Goal: Transaction & Acquisition: Purchase product/service

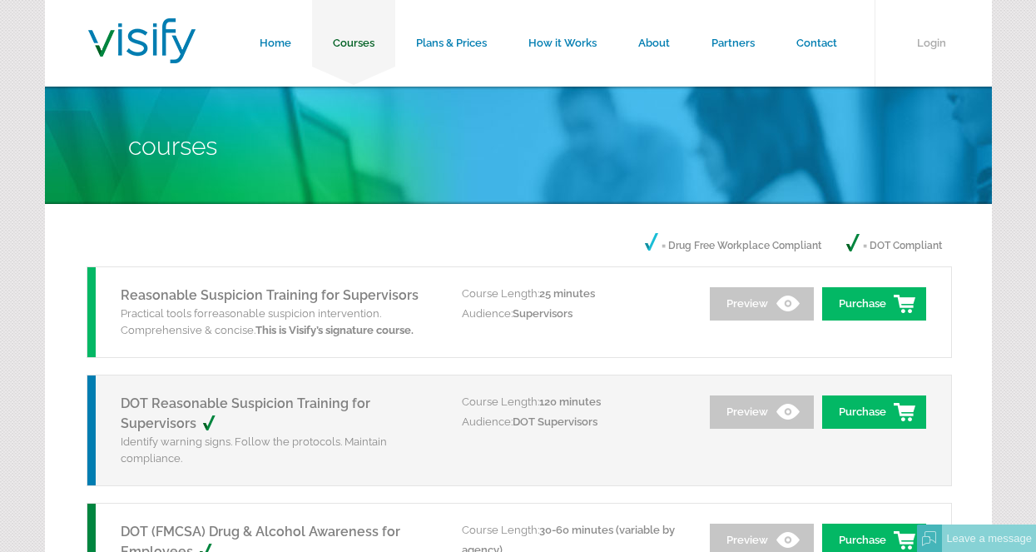
click at [347, 38] on link "Courses" at bounding box center [353, 43] width 83 height 87
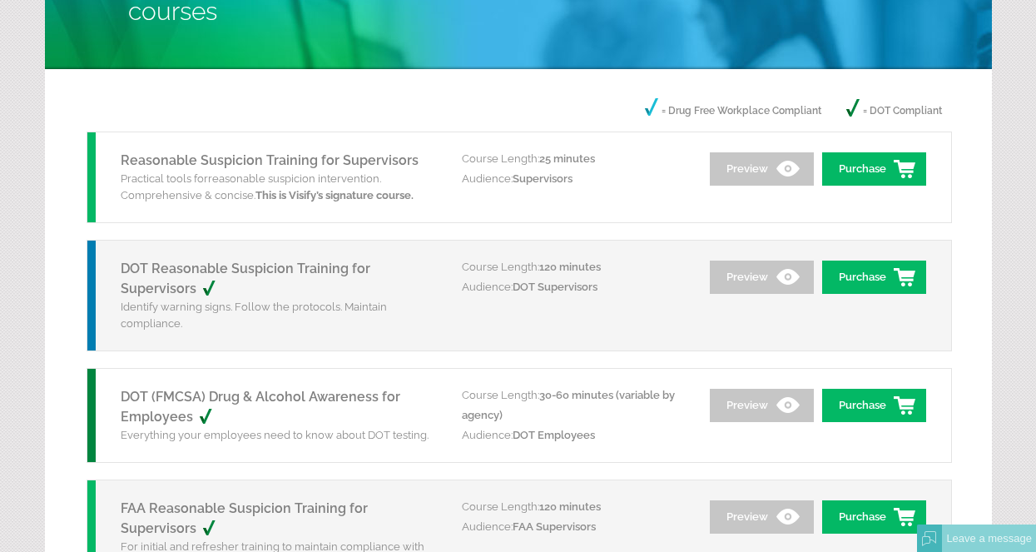
scroll to position [132, 0]
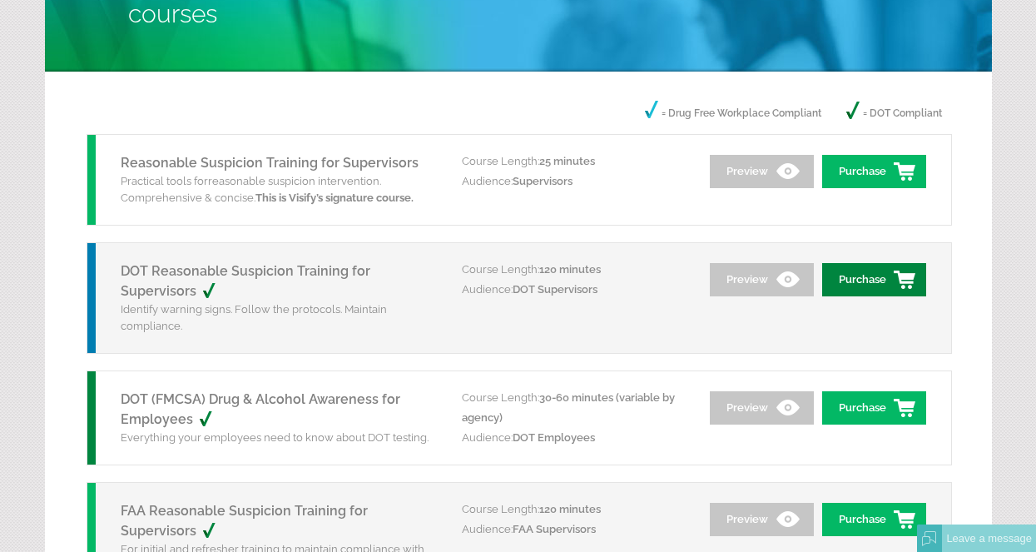
click at [883, 273] on link "Purchase" at bounding box center [874, 279] width 104 height 33
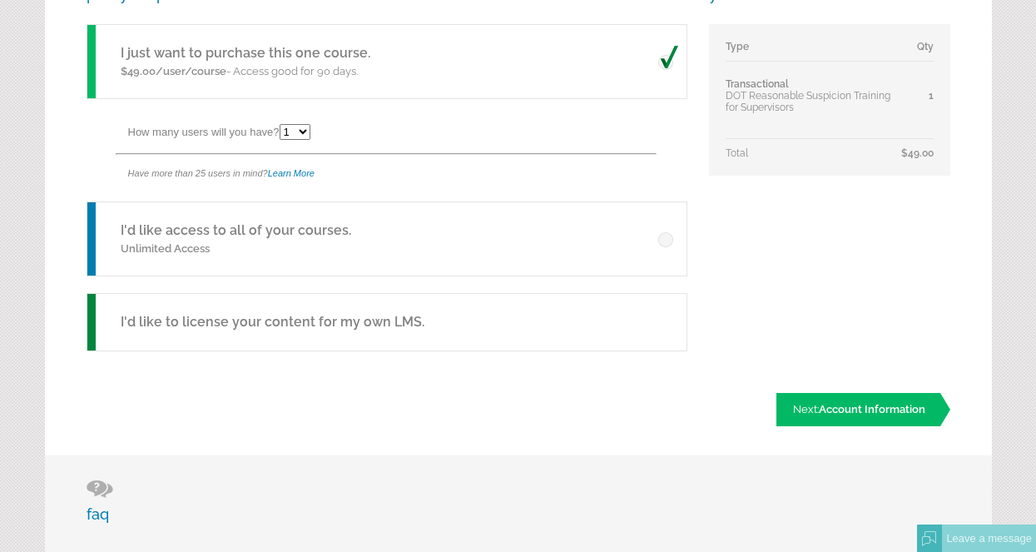
scroll to position [396, 0]
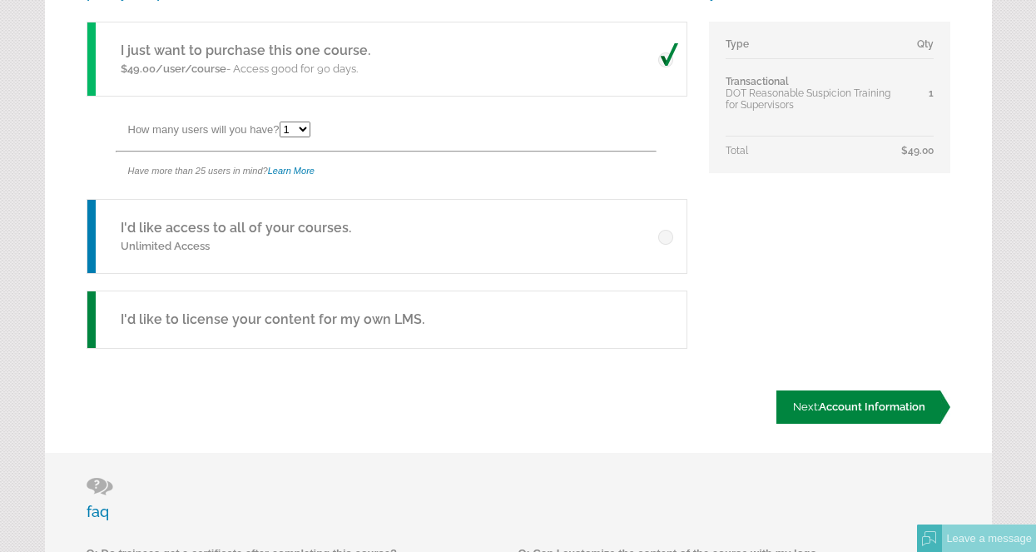
click at [861, 412] on span "Account Information" at bounding box center [872, 406] width 107 height 12
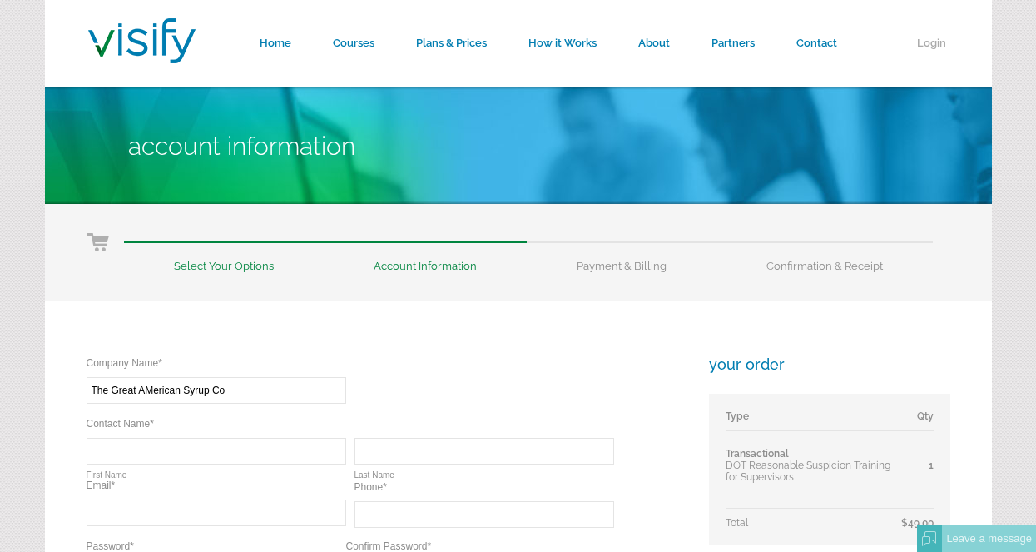
type input "The Great AMerican Syrup Co"
click at [263, 456] on input "text" at bounding box center [217, 451] width 260 height 27
type input "[PERSON_NAME]"
type input "dmills@gabco.net"
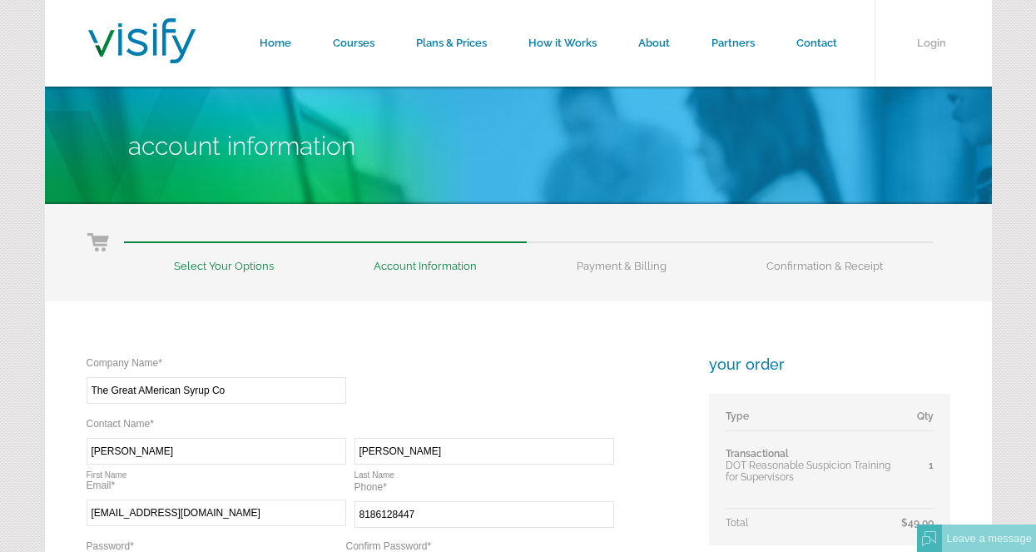
type input "(818) 612-8447"
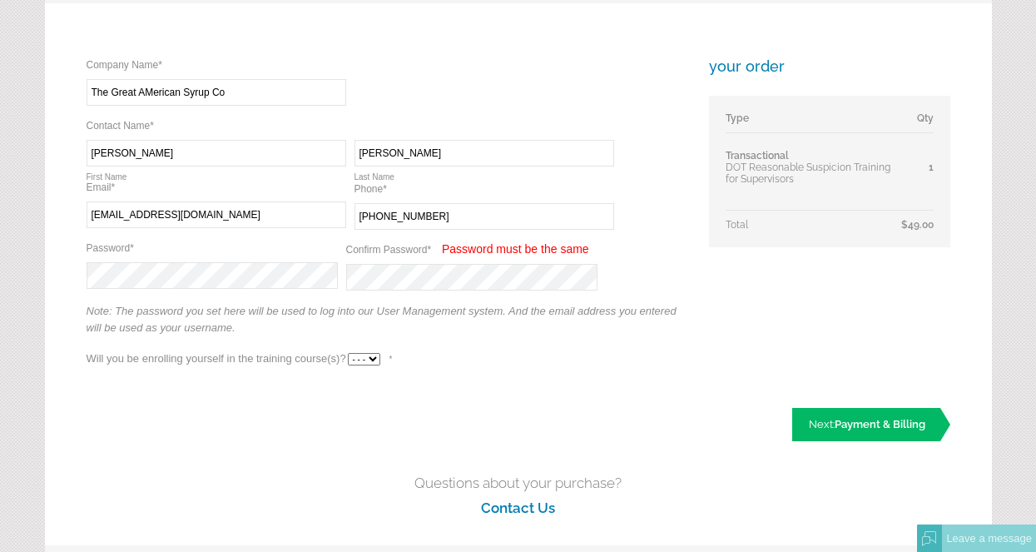
click at [371, 353] on select "- - - Yes No" at bounding box center [364, 359] width 32 height 12
select select "Yes"
click at [348, 353] on select "- - - Yes No" at bounding box center [364, 359] width 32 height 12
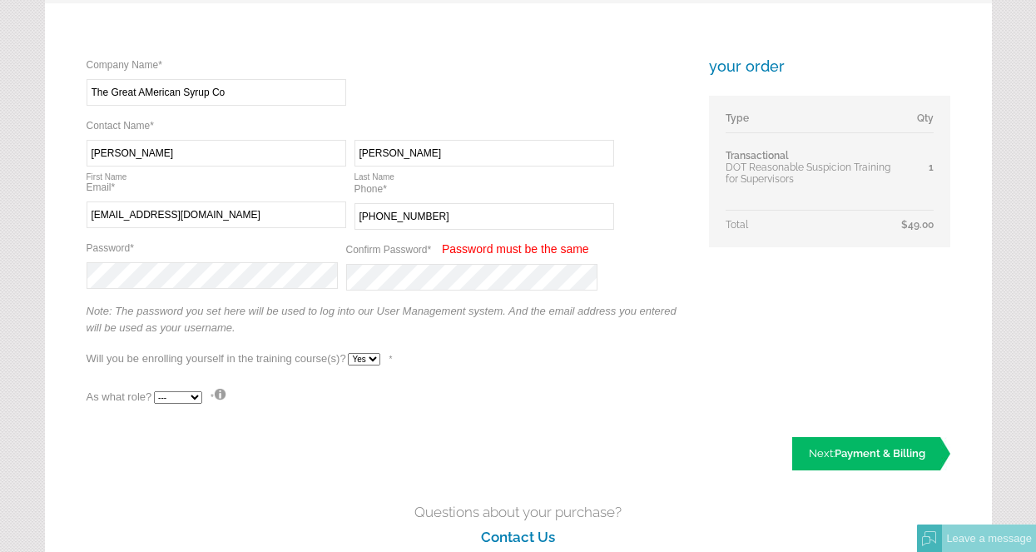
click at [193, 396] on select "--- Teacher Student" at bounding box center [178, 397] width 48 height 12
select select "False"
click at [154, 392] on select "--- Teacher Student" at bounding box center [178, 397] width 48 height 12
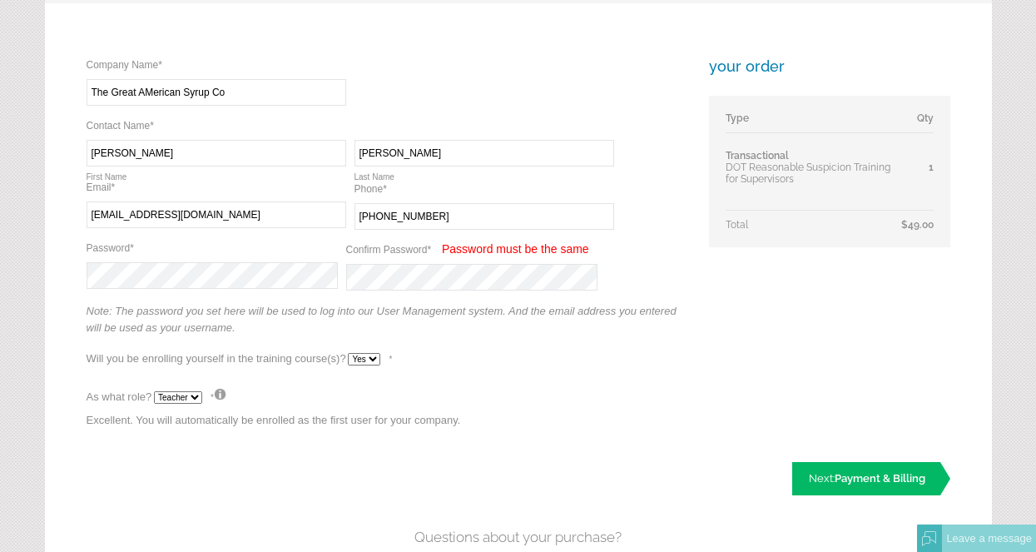
click at [196, 394] on select "--- Teacher Student" at bounding box center [178, 397] width 48 height 12
click at [470, 360] on div "Company Name* Required The Great AMerican Syrup Co Contact Name* Required Requi…" at bounding box center [386, 246] width 599 height 379
click at [339, 260] on div "Company Name* Required The Great AMerican Syrup Co Contact Name* Required Requi…" at bounding box center [386, 246] width 599 height 379
click at [471, 370] on div "Company Name* Required The Great AMerican Syrup Co Contact Name* Required Requi…" at bounding box center [386, 246] width 599 height 378
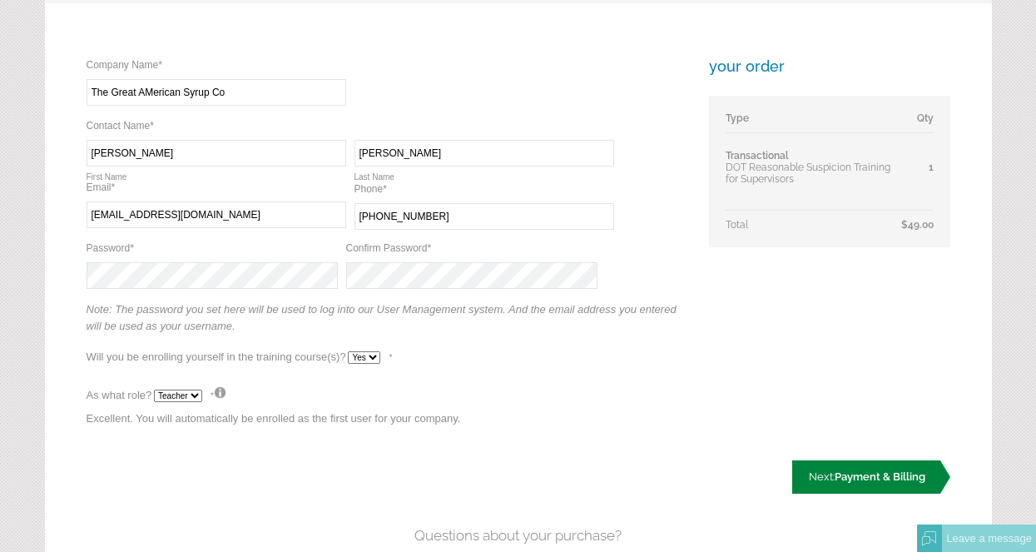
click at [843, 474] on span "Payment & Billing" at bounding box center [880, 476] width 91 height 12
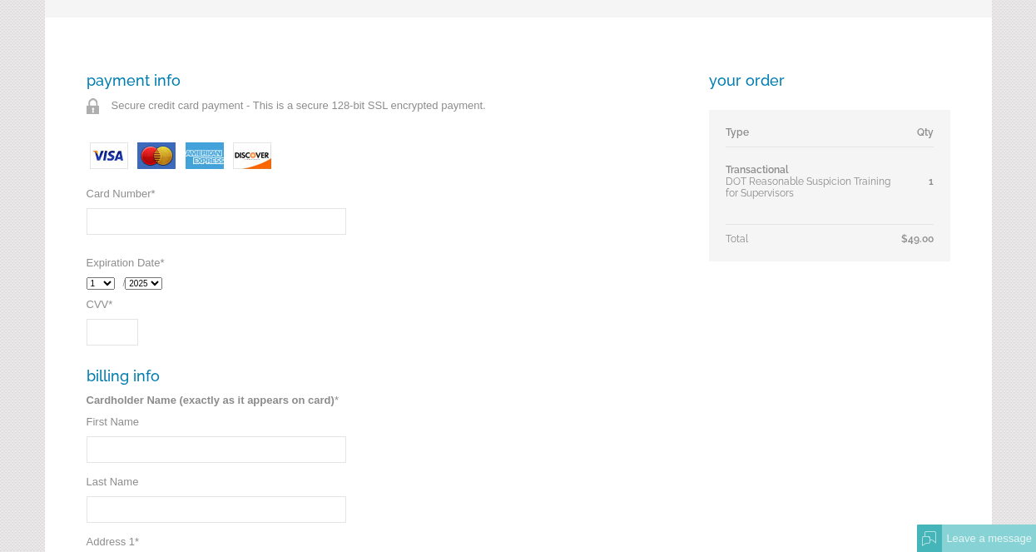
scroll to position [285, 0]
click at [211, 215] on input "Card Number *" at bounding box center [217, 220] width 260 height 27
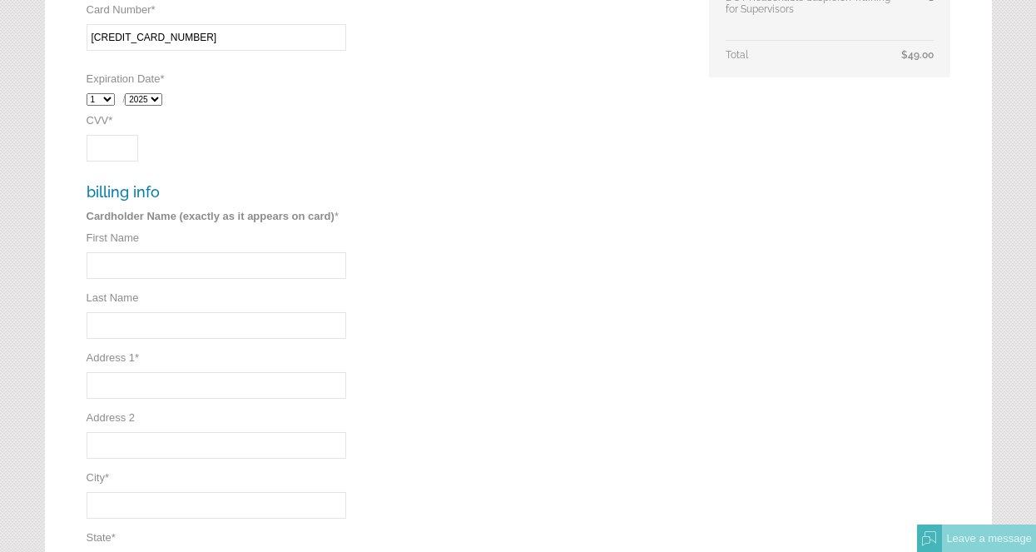
scroll to position [471, 0]
type input "5528694676055546"
click at [107, 92] on select "1 2 3 4 5 6 7 8 9 10 11 12" at bounding box center [101, 96] width 28 height 12
select select "11"
click at [87, 91] on select "1 2 3 4 5 6 7 8 9 10 11 12" at bounding box center [101, 96] width 28 height 12
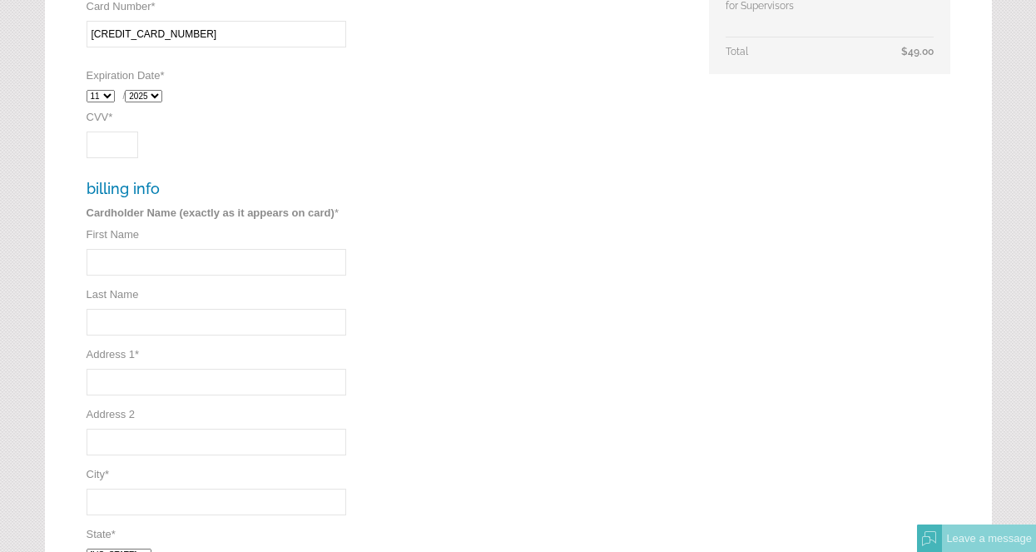
click at [162, 92] on select "2025 2026 2027 2028 2029 2030 2031 2032" at bounding box center [143, 96] width 37 height 12
select select "2027"
click at [129, 91] on select "2025 2026 2027 2028 2029 2030 2031 2032" at bounding box center [143, 96] width 37 height 12
click at [105, 150] on input "CVV *" at bounding box center [113, 144] width 52 height 27
type input "974"
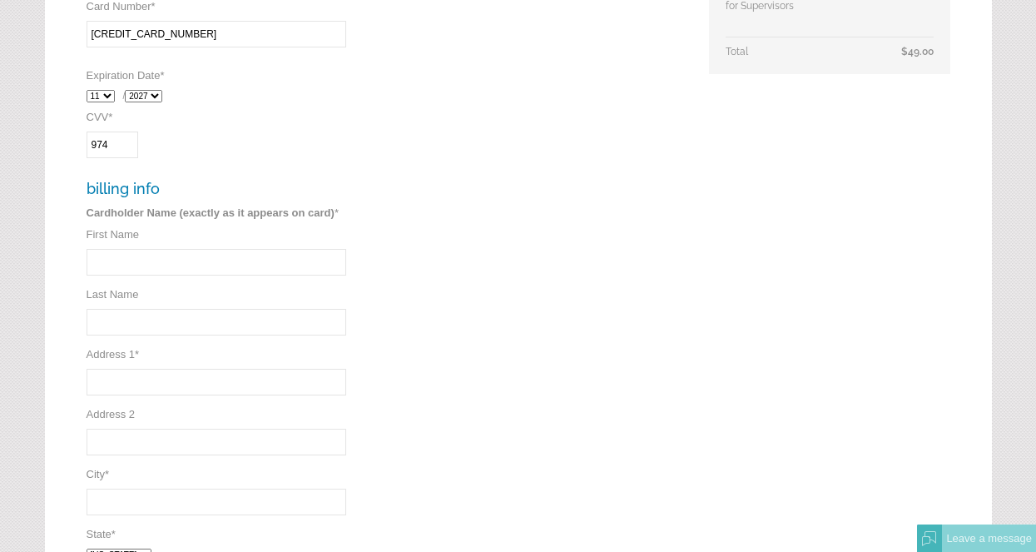
click at [536, 305] on div "payment info Secure credit card payment - This is a secure 128-bit SSL encrypte…" at bounding box center [386, 273] width 599 height 779
click at [168, 261] on input "First Name" at bounding box center [217, 262] width 260 height 27
type input "David"
drag, startPoint x: 634, startPoint y: 146, endPoint x: 584, endPoint y: 171, distance: 55.8
click at [634, 146] on div "payment info Secure credit card payment - This is a secure 128-bit SSL encrypte…" at bounding box center [386, 273] width 599 height 779
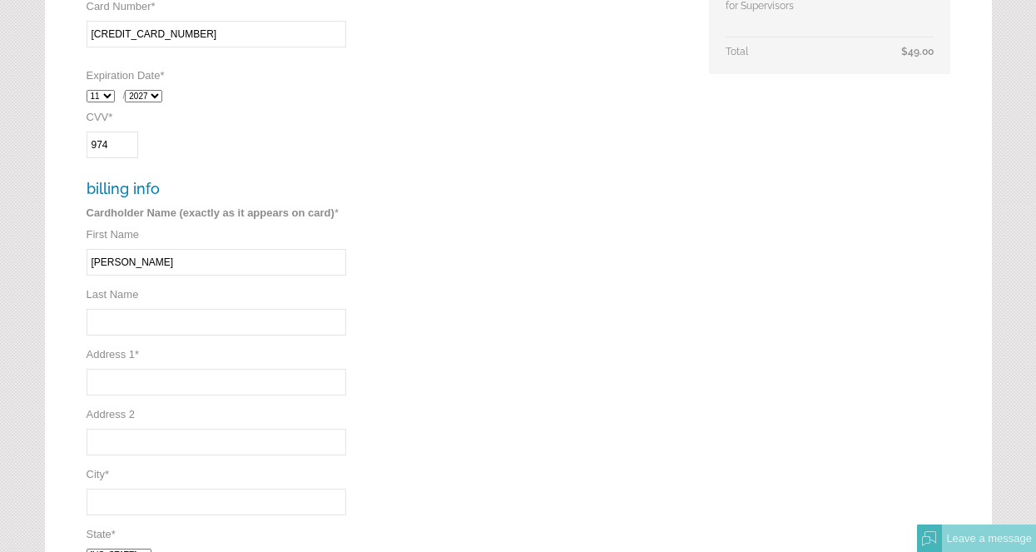
click at [143, 320] on input "Last Name" at bounding box center [217, 322] width 260 height 27
type input "Mills"
click at [107, 382] on input "Address 1 *" at bounding box center [217, 382] width 260 height 27
type input "13059 San Fernando Rd"
type input "Sylmar"
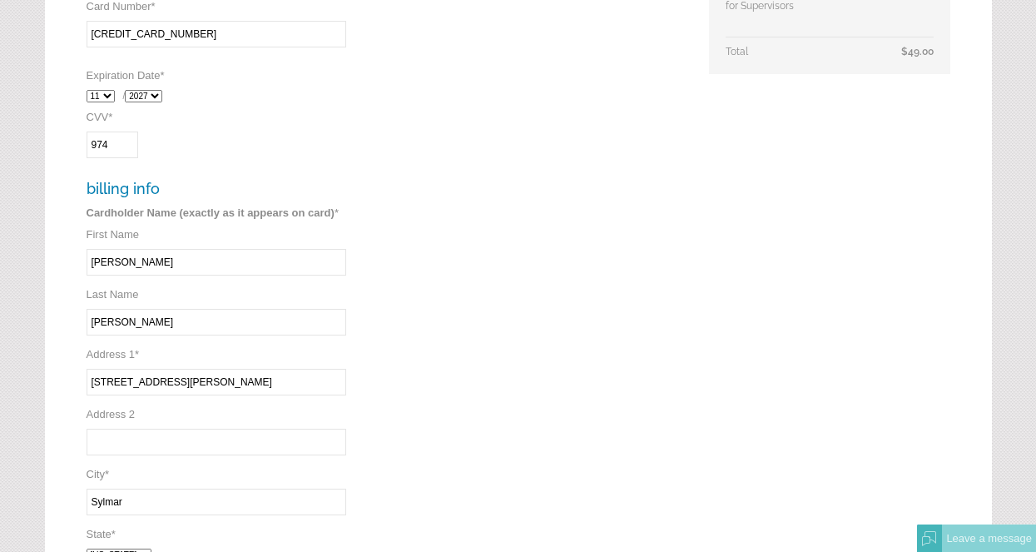
select select "CA"
type input "91342"
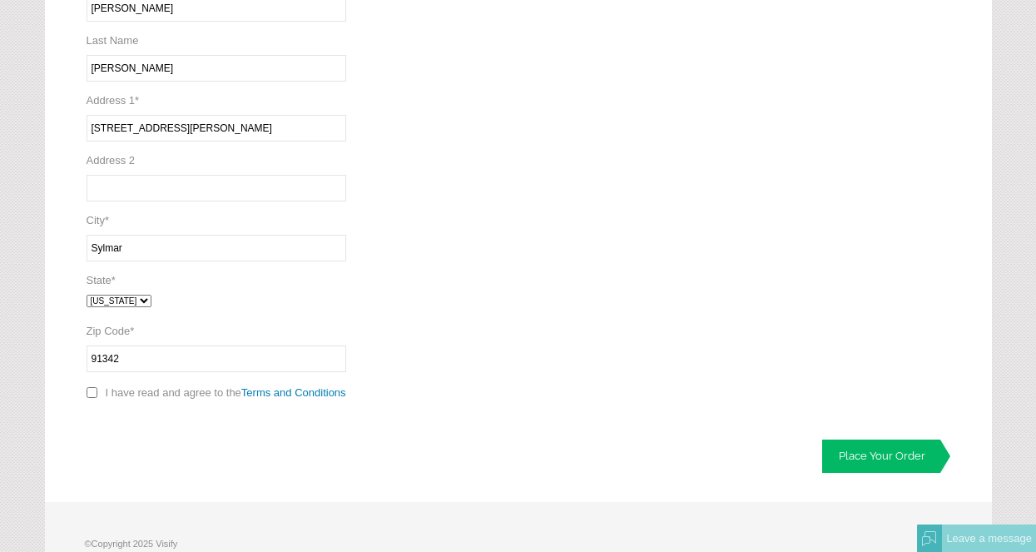
scroll to position [737, 0]
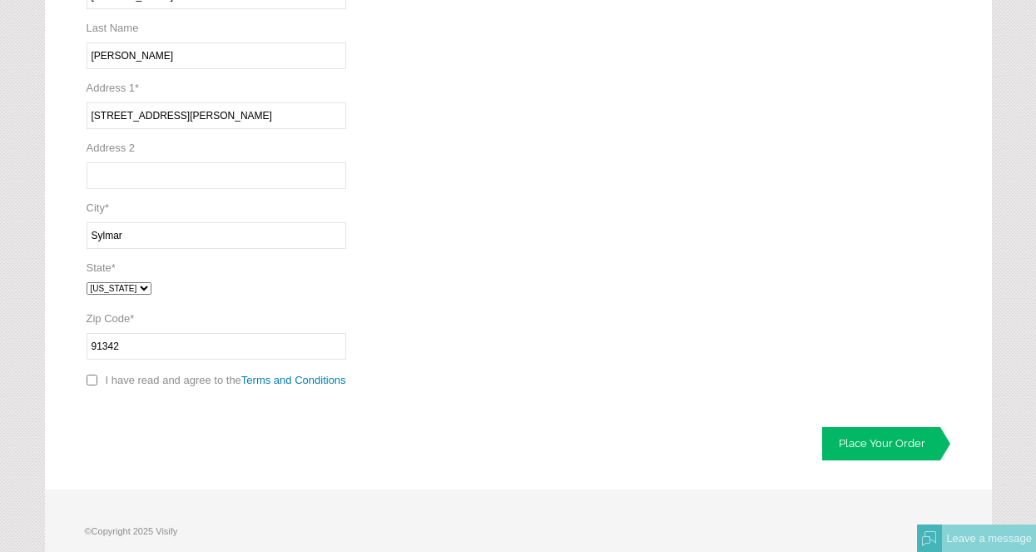
click at [92, 385] on input "checkbox" at bounding box center [92, 379] width 11 height 11
checkbox input "true"
click at [878, 444] on link "Place Your Order" at bounding box center [886, 443] width 128 height 33
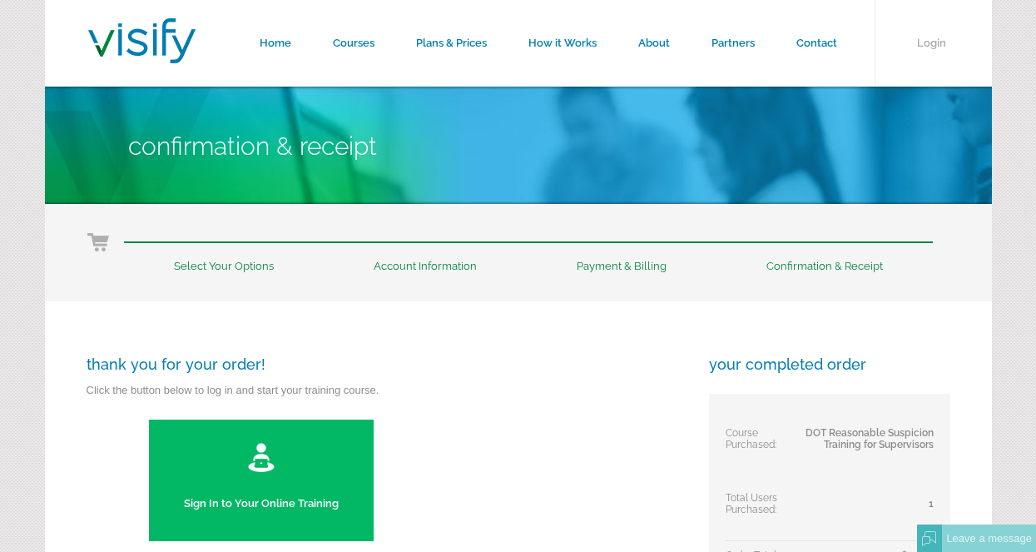
click at [273, 464] on img at bounding box center [260, 456] width 29 height 33
